Goal: Information Seeking & Learning: Find specific fact

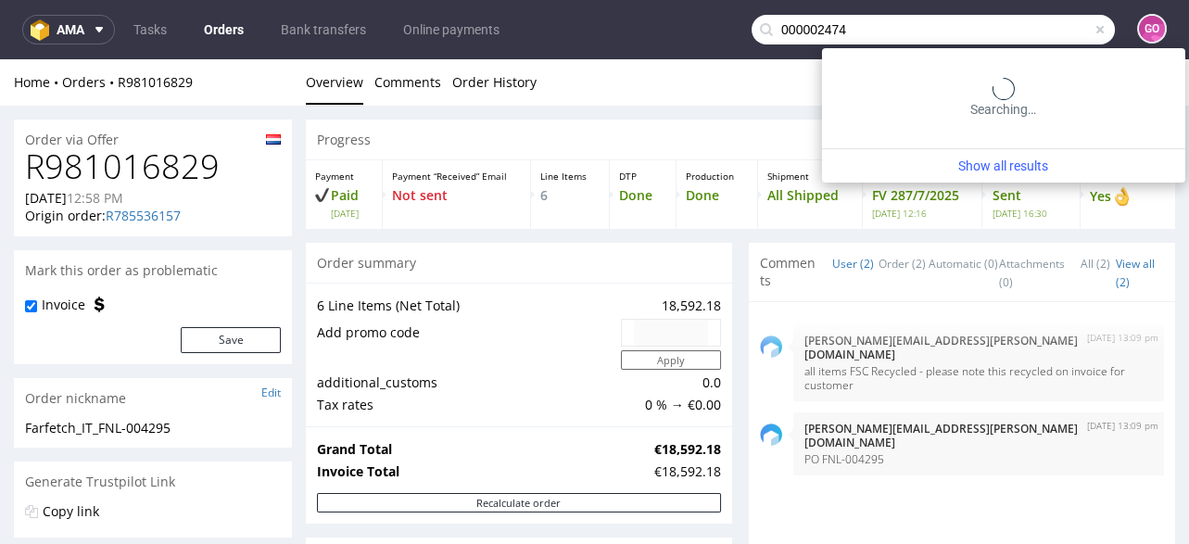
scroll to position [889, 0]
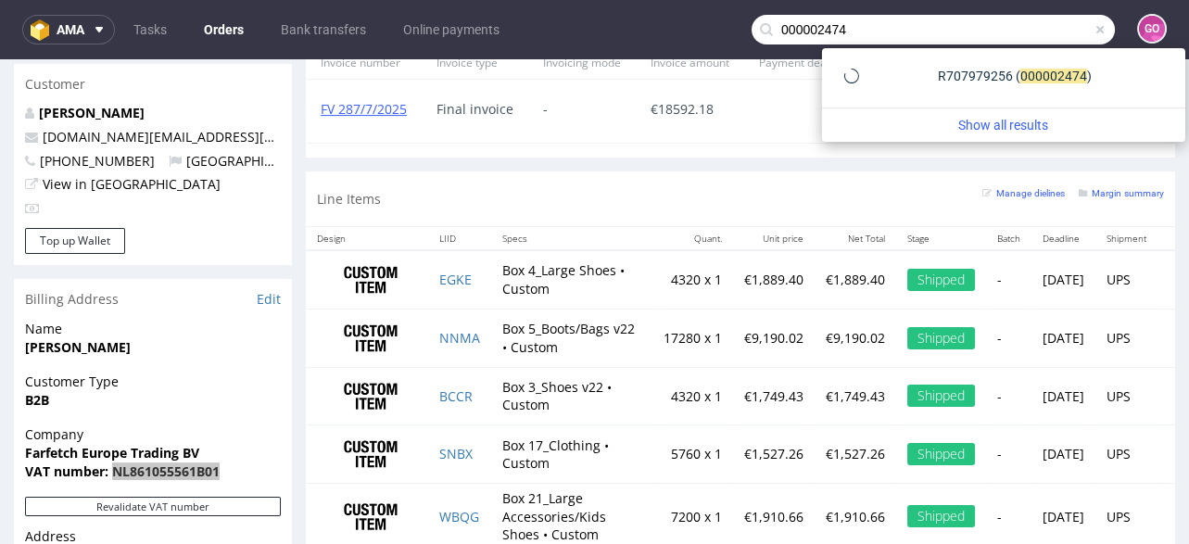
type input "000002474"
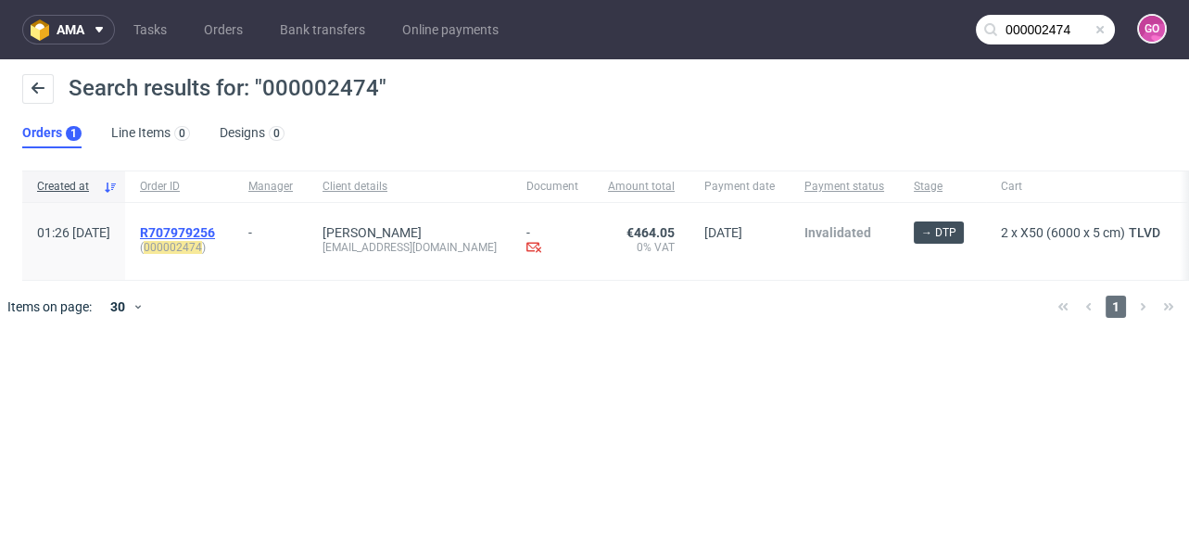
click at [215, 230] on span "R707979256" at bounding box center [177, 232] width 75 height 15
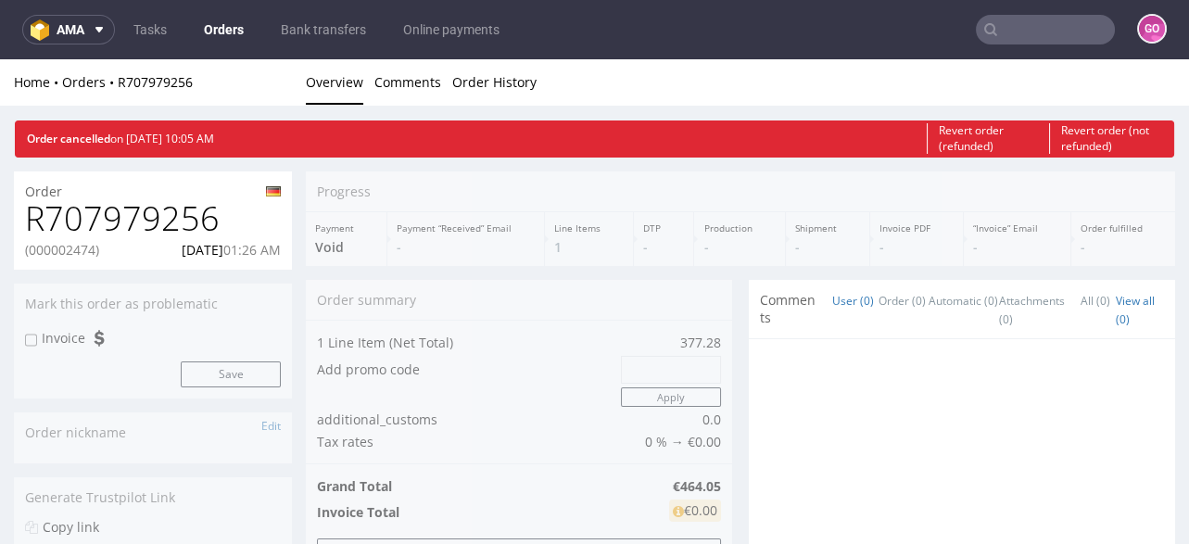
click at [185, 222] on h1 "R707979256" at bounding box center [153, 218] width 256 height 37
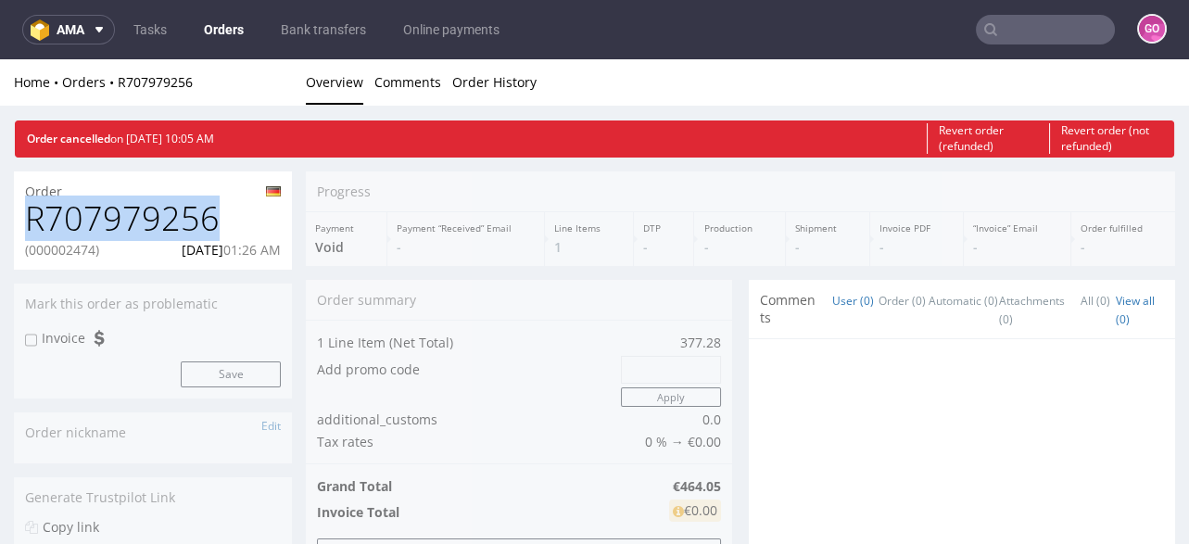
click at [185, 222] on h1 "R707979256" at bounding box center [153, 218] width 256 height 37
copy h1 "R707979256"
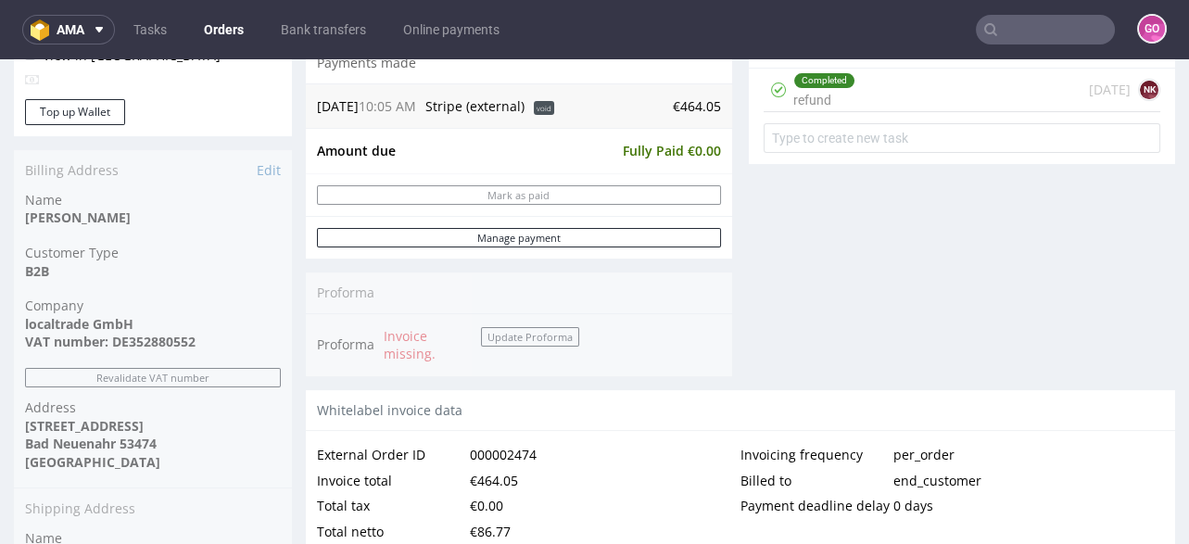
scroll to position [816, 0]
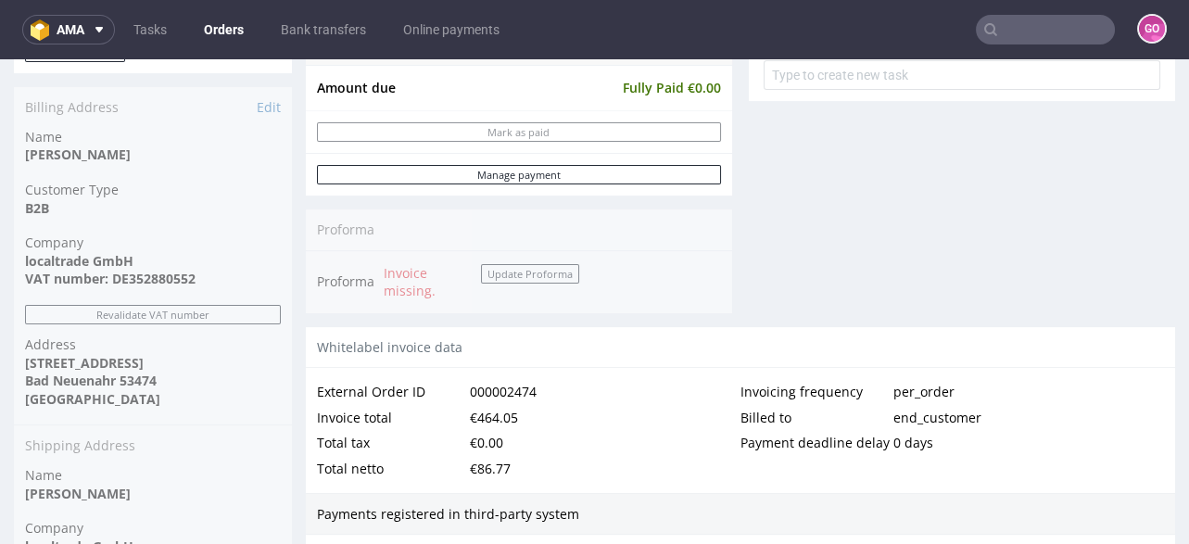
click at [1042, 31] on input "text" at bounding box center [1045, 30] width 139 height 30
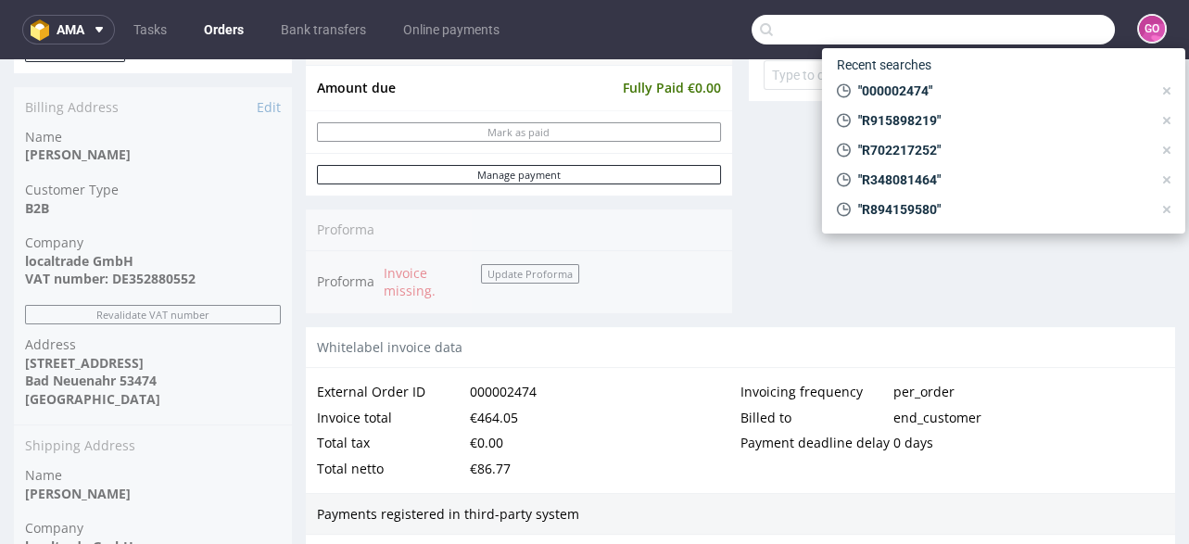
paste input "000002510"
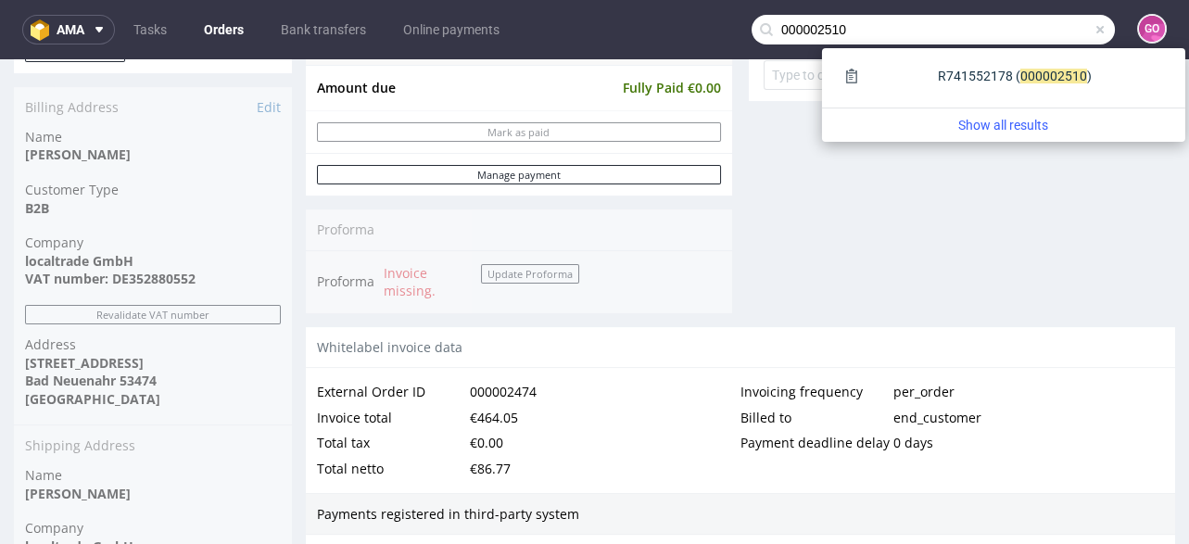
type input "000002510"
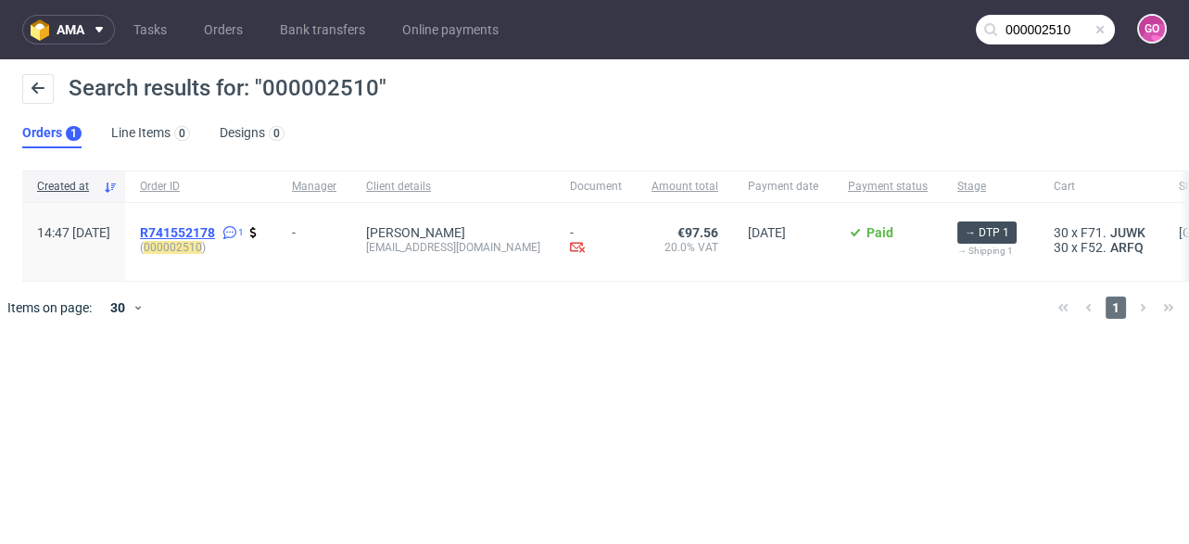
click at [215, 234] on span "R741552178" at bounding box center [177, 232] width 75 height 15
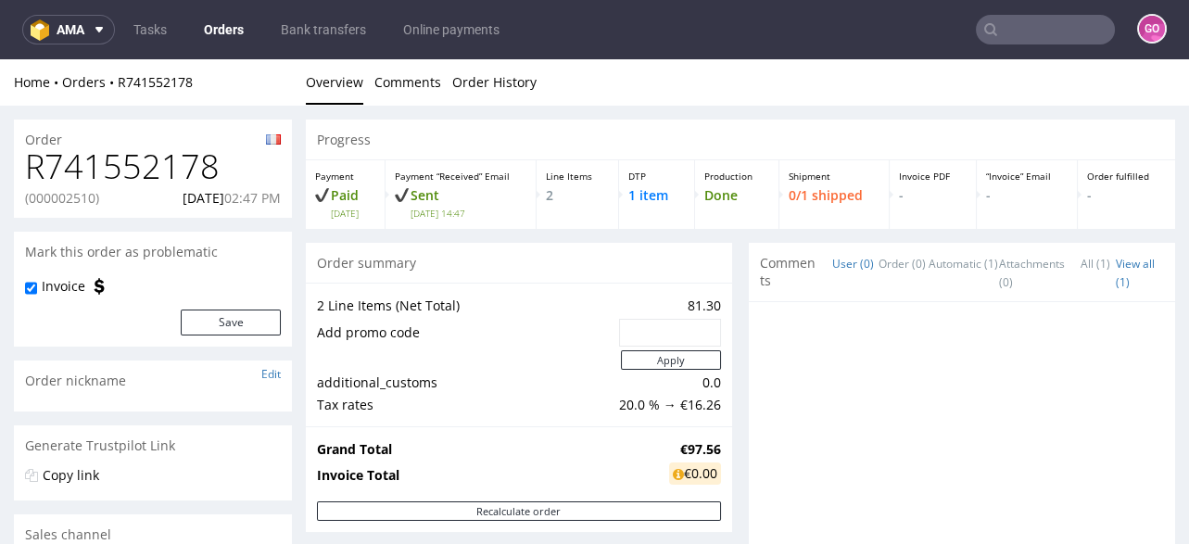
click at [186, 152] on h1 "R741552178" at bounding box center [153, 166] width 256 height 37
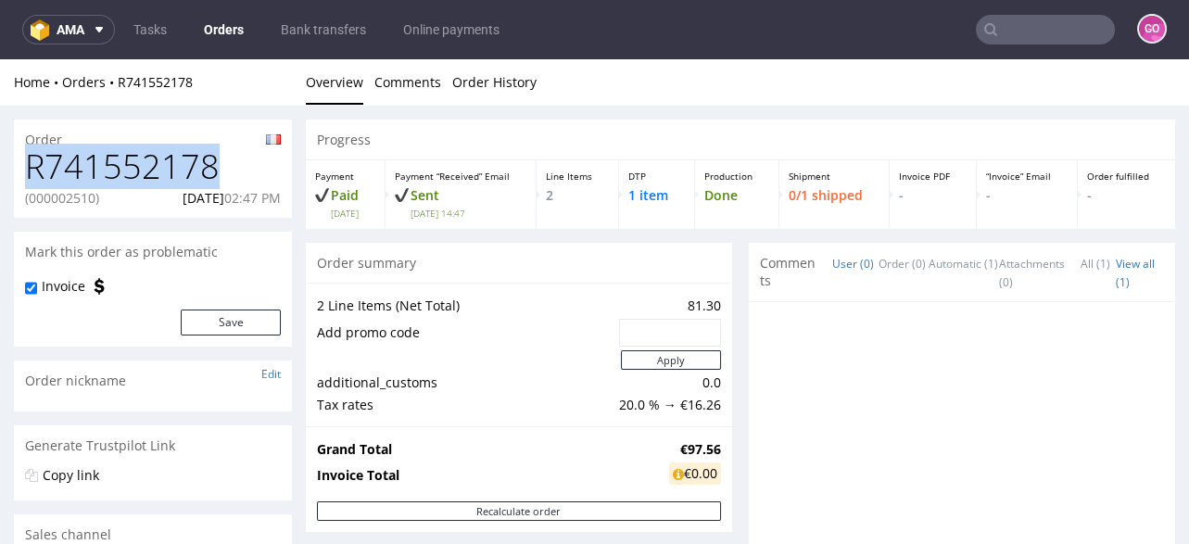
click at [186, 152] on h1 "R741552178" at bounding box center [153, 166] width 256 height 37
copy h1 "R741552178"
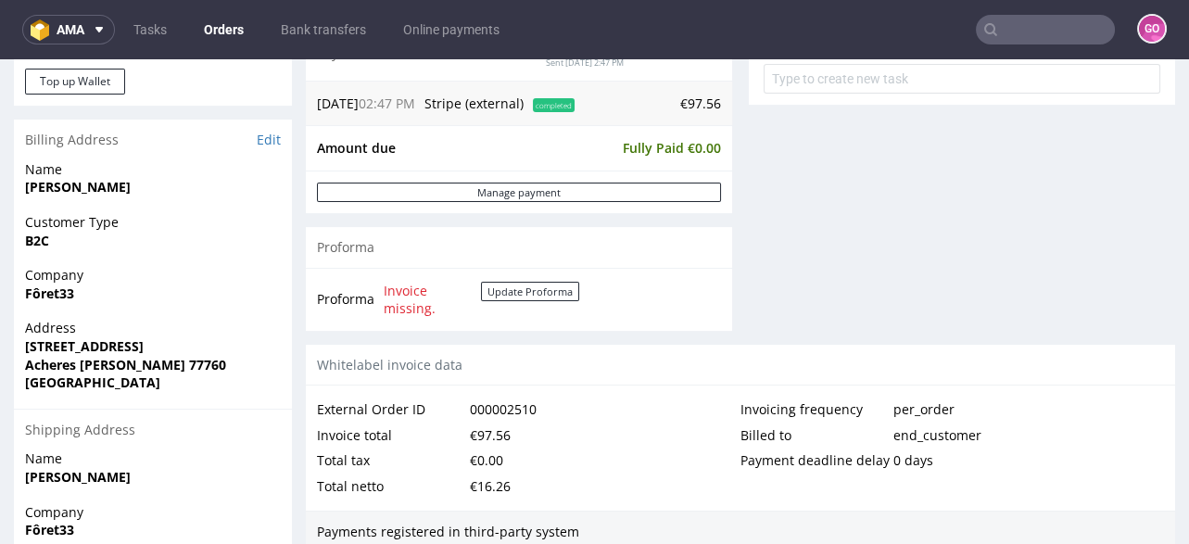
scroll to position [742, 0]
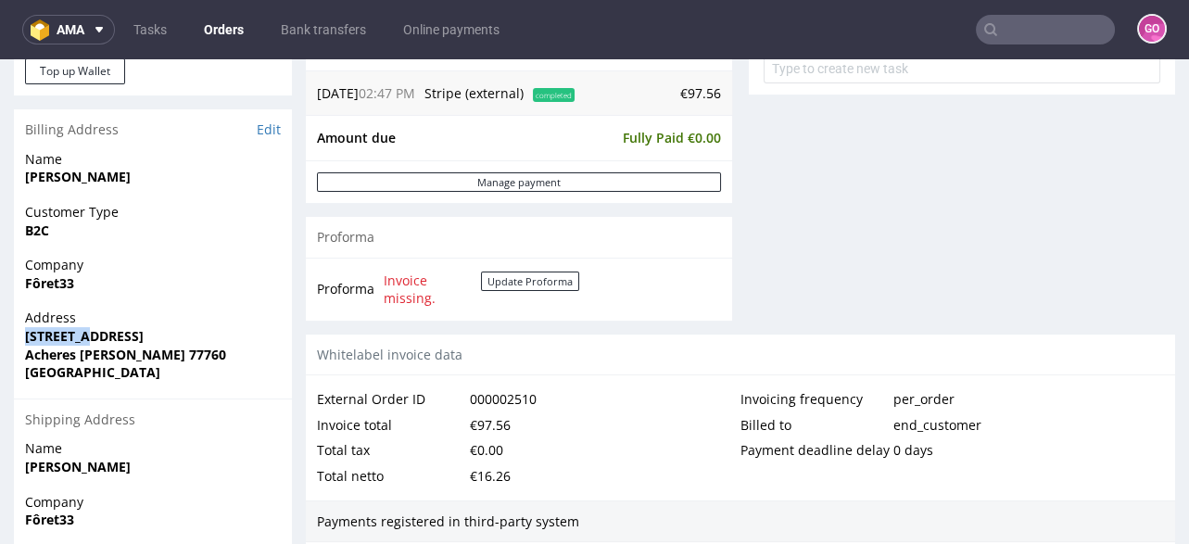
drag, startPoint x: 19, startPoint y: 336, endPoint x: 85, endPoint y: 336, distance: 65.8
click at [85, 336] on div "Address [STREET_ADDRESS][PERSON_NAME]" at bounding box center [153, 353] width 278 height 89
copy strong "[STREET_ADDRESS]"
click at [54, 278] on strong "Fôret33" at bounding box center [49, 283] width 49 height 18
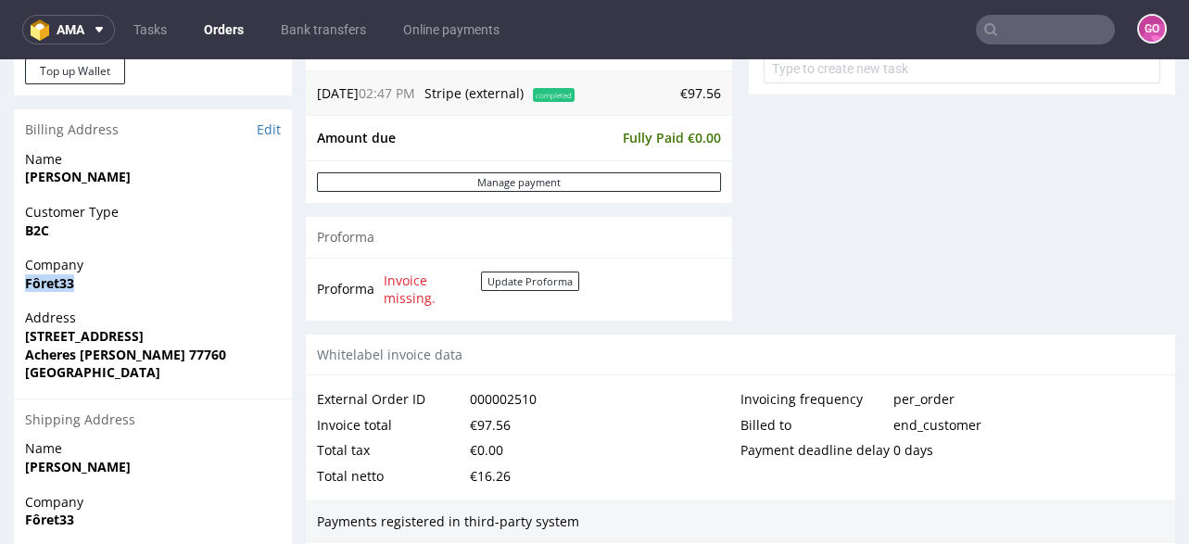
copy strong "Fôret33"
drag, startPoint x: 164, startPoint y: 335, endPoint x: -8, endPoint y: 335, distance: 172.4
click at [0, 335] on html "Production Shipped DTP Orders Offers Shipments Transfers 13 Designs Promotions …" at bounding box center [594, 244] width 1189 height 1852
copy strong "[STREET_ADDRESS]"
click at [154, 349] on strong "Acheres [PERSON_NAME] 77760" at bounding box center [125, 355] width 201 height 18
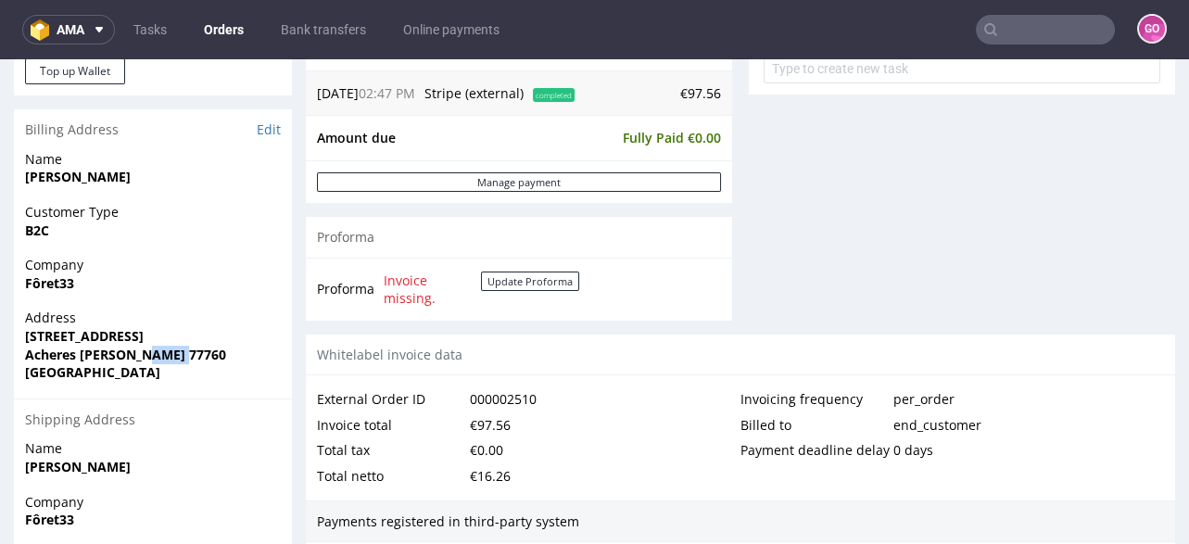
click at [154, 349] on strong "Acheres [PERSON_NAME] 77760" at bounding box center [125, 355] width 201 height 18
copy strong "77760"
click at [129, 354] on strong "Acheres [PERSON_NAME] 77760" at bounding box center [125, 355] width 201 height 18
drag, startPoint x: 130, startPoint y: 358, endPoint x: 24, endPoint y: 359, distance: 105.7
click at [24, 359] on div "Address [STREET_ADDRESS][PERSON_NAME]" at bounding box center [153, 353] width 278 height 89
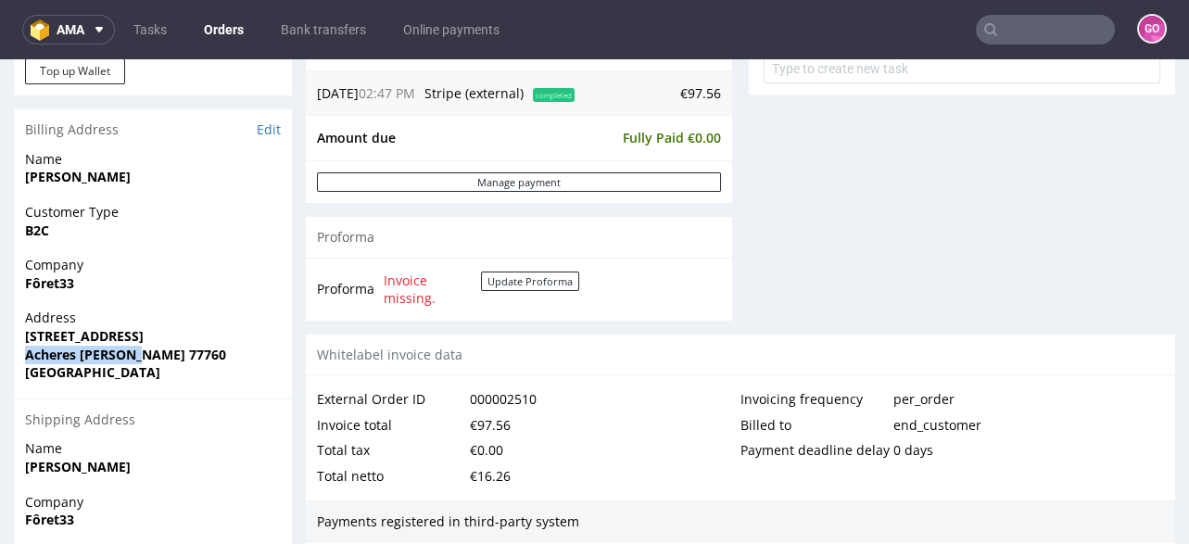
copy strong "Acheres [PERSON_NAME]"
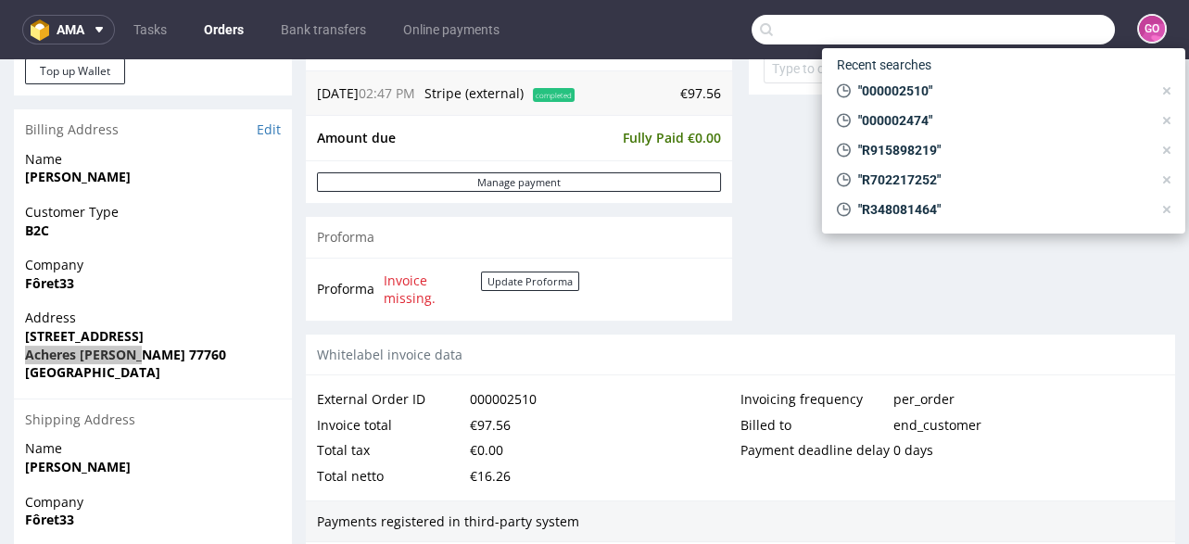
click at [1067, 37] on input "text" at bounding box center [933, 30] width 363 height 30
paste input "000002512"
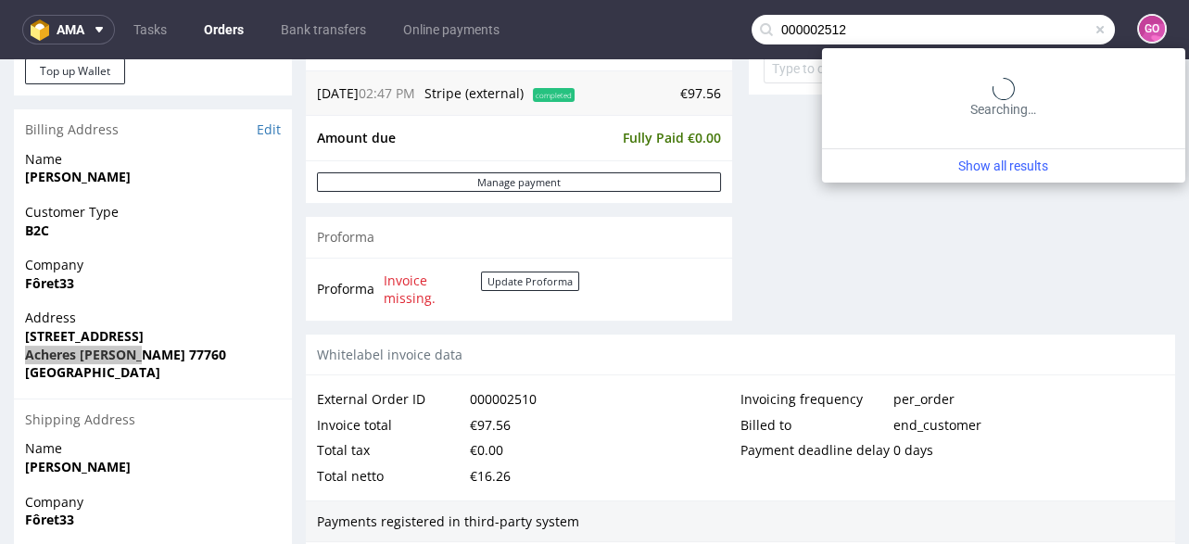
type input "000002512"
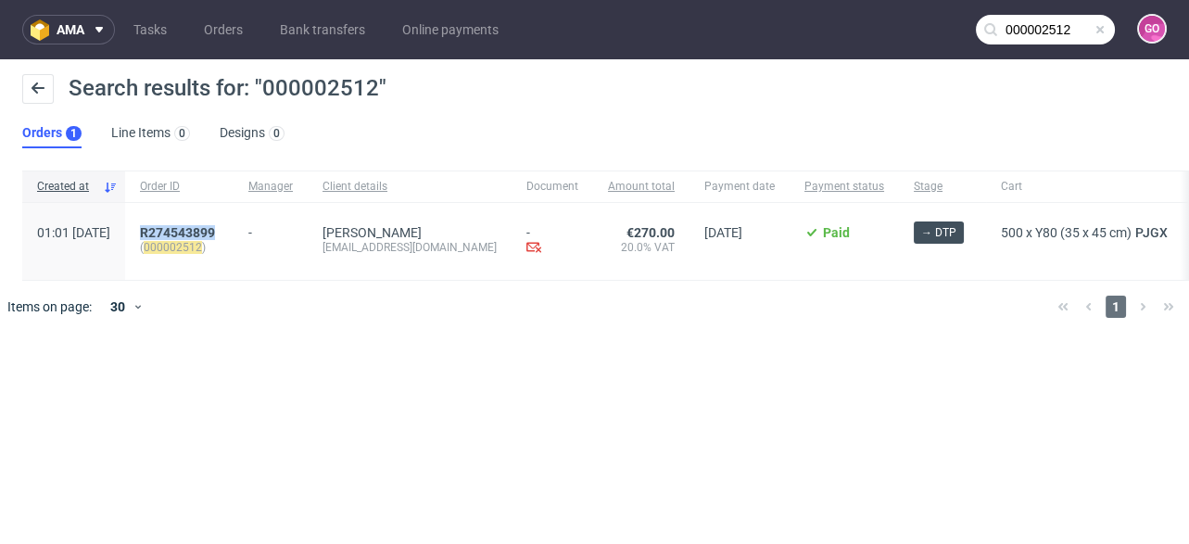
drag, startPoint x: 279, startPoint y: 228, endPoint x: 189, endPoint y: 235, distance: 90.2
click at [189, 235] on div "R274543899 ( 000002512 )" at bounding box center [179, 241] width 108 height 77
copy span "R274543899"
click at [215, 231] on span "R274543899" at bounding box center [177, 232] width 75 height 15
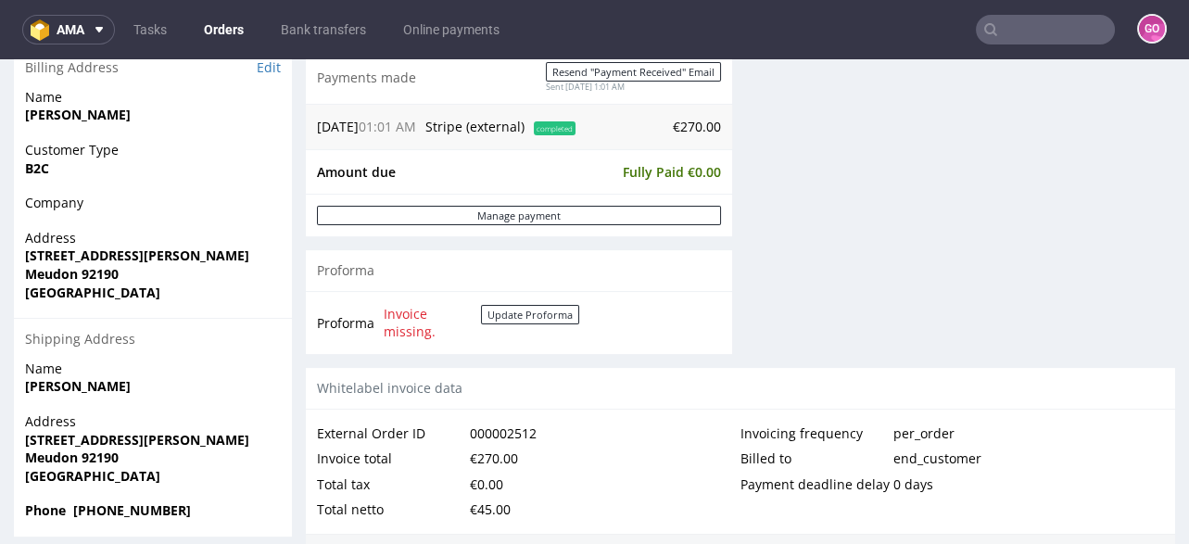
scroll to position [816, 0]
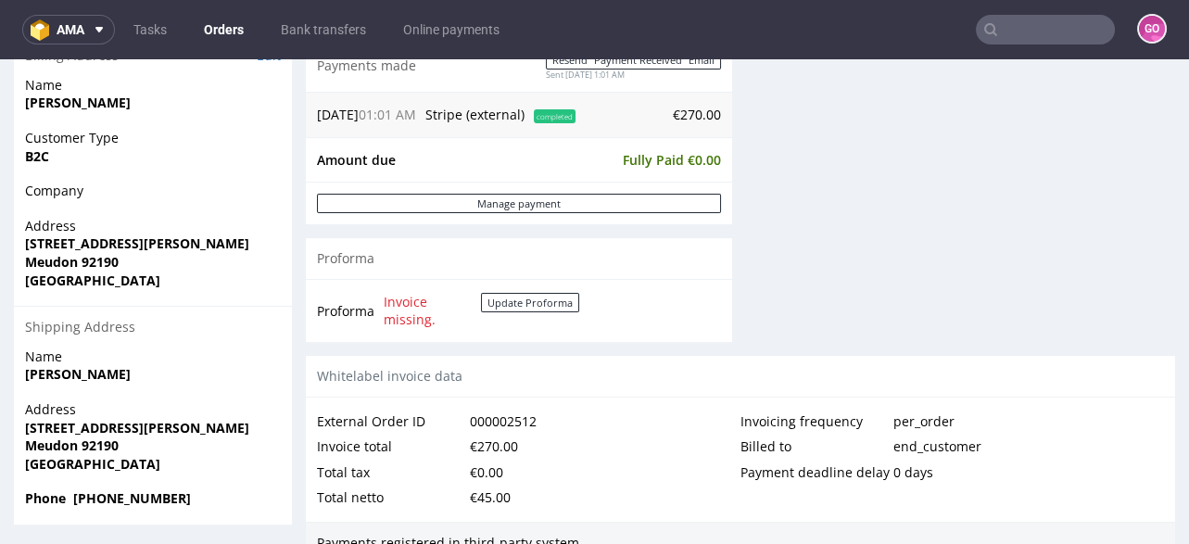
click at [123, 104] on strong "[PERSON_NAME]" at bounding box center [78, 103] width 106 height 18
copy strong "[PERSON_NAME]"
click at [104, 240] on strong "[STREET_ADDRESS][PERSON_NAME]" at bounding box center [137, 244] width 224 height 18
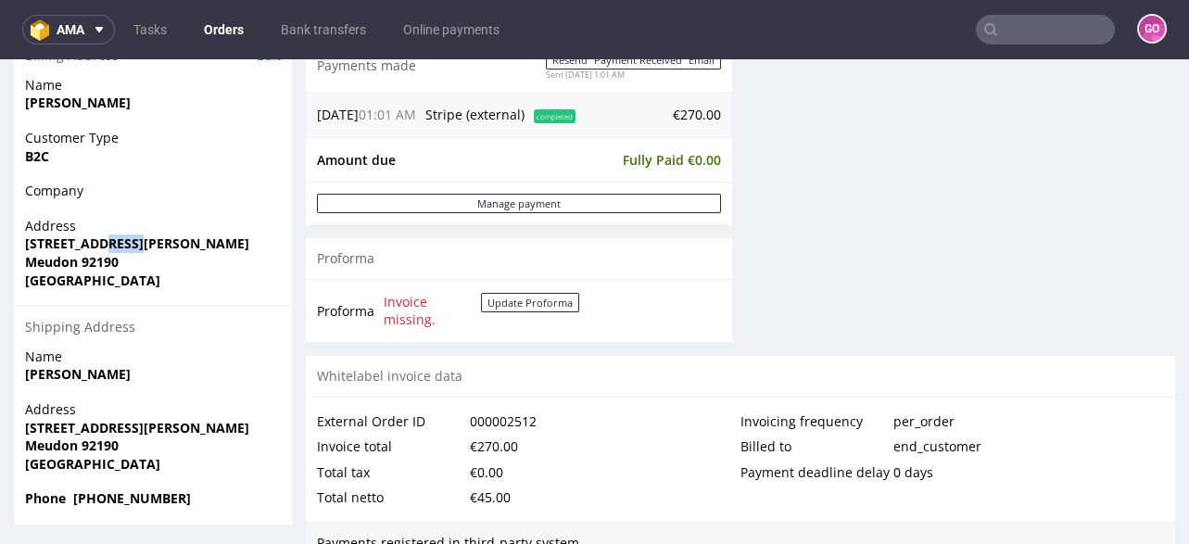
click at [104, 240] on strong "[STREET_ADDRESS][PERSON_NAME]" at bounding box center [137, 244] width 224 height 18
copy strong "[STREET_ADDRESS][PERSON_NAME]"
click at [96, 263] on strong "Meudon 92190" at bounding box center [72, 262] width 94 height 18
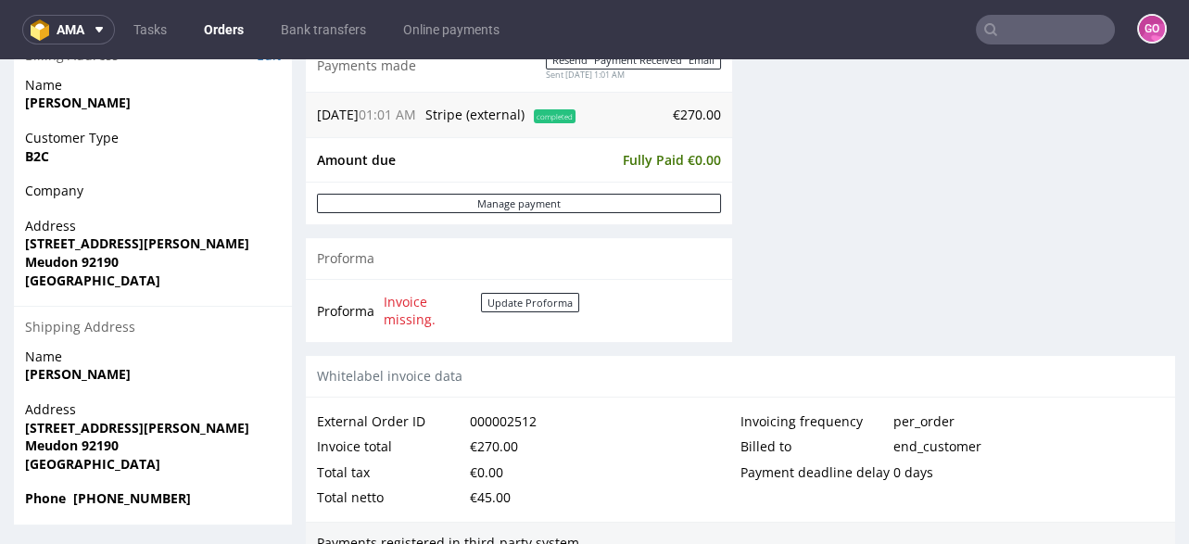
click at [76, 260] on strong "Meudon 92190" at bounding box center [72, 262] width 94 height 18
click at [57, 258] on strong "Meudon 92190" at bounding box center [72, 262] width 94 height 18
